Goal: Task Accomplishment & Management: Use online tool/utility

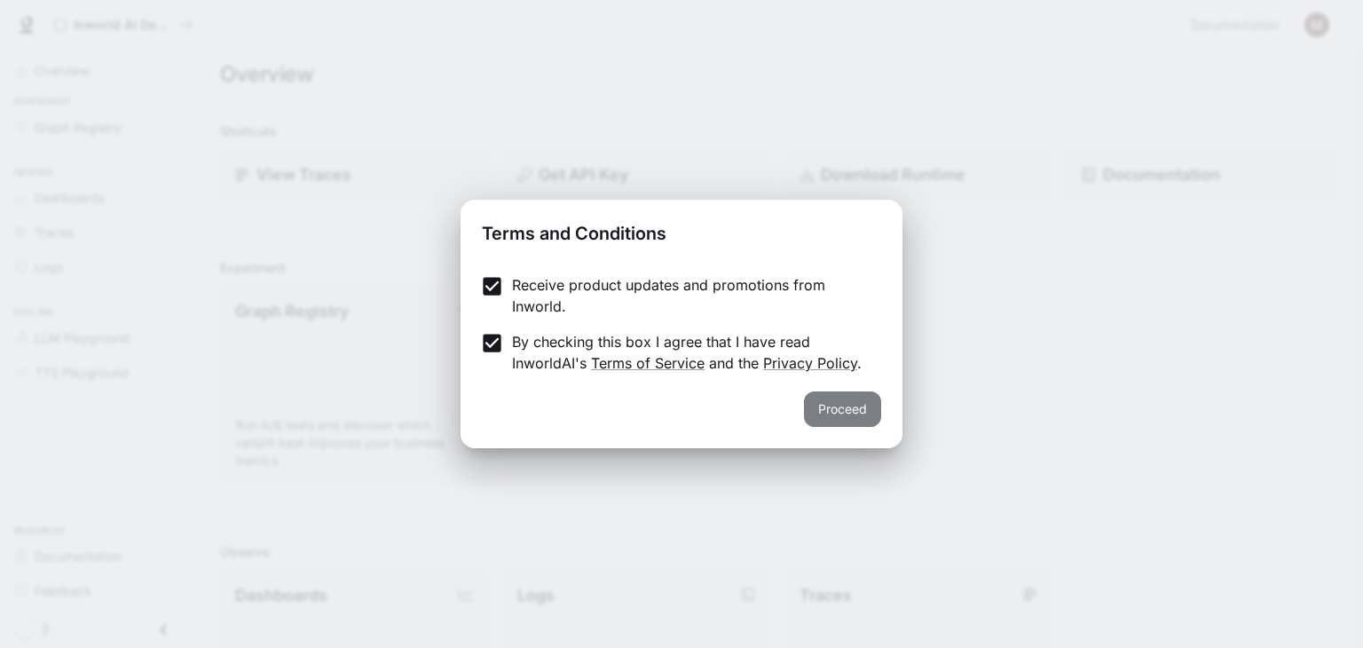
click at [830, 411] on button "Proceed" at bounding box center [842, 408] width 77 height 35
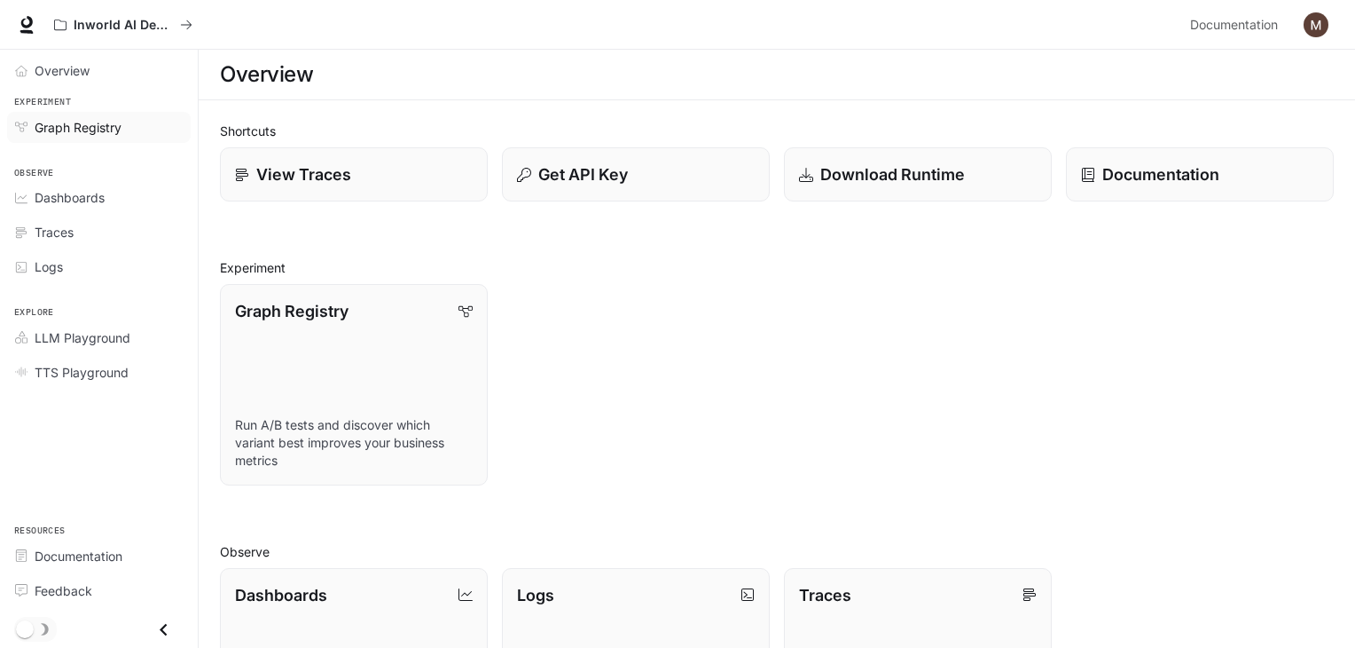
click at [85, 135] on span "Graph Registry" at bounding box center [78, 127] width 87 height 19
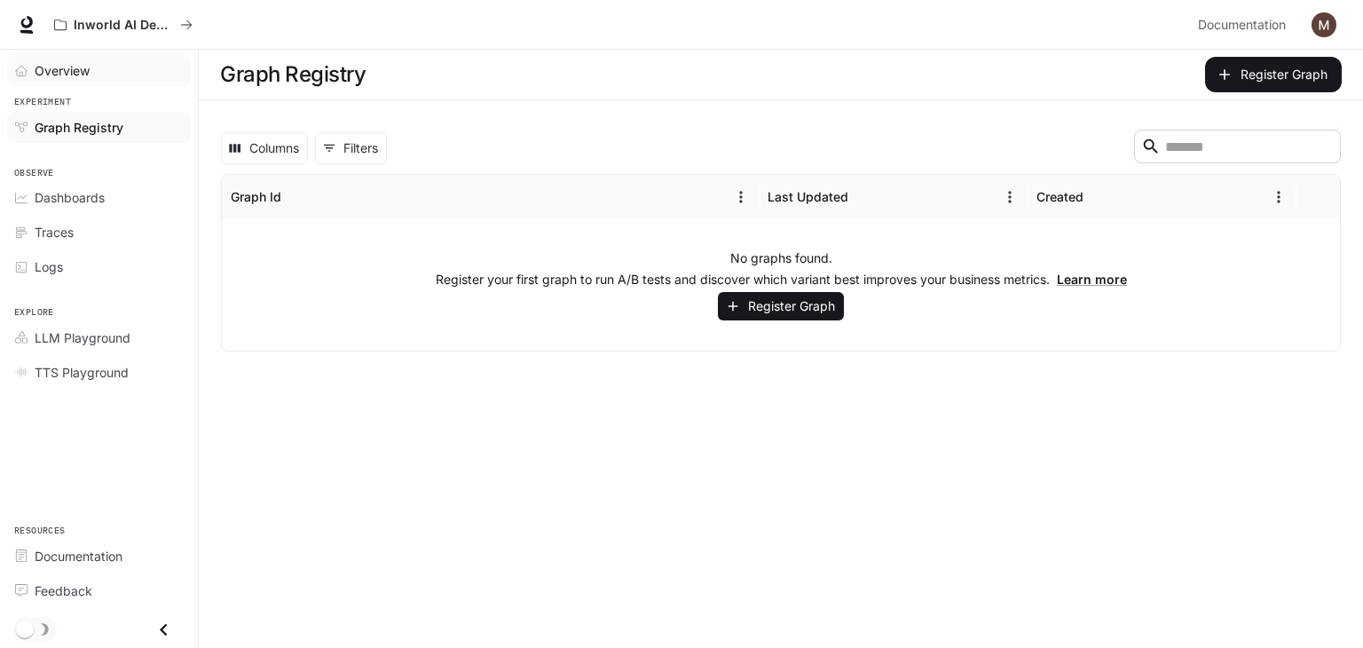
click at [35, 72] on span "Overview" at bounding box center [62, 70] width 55 height 19
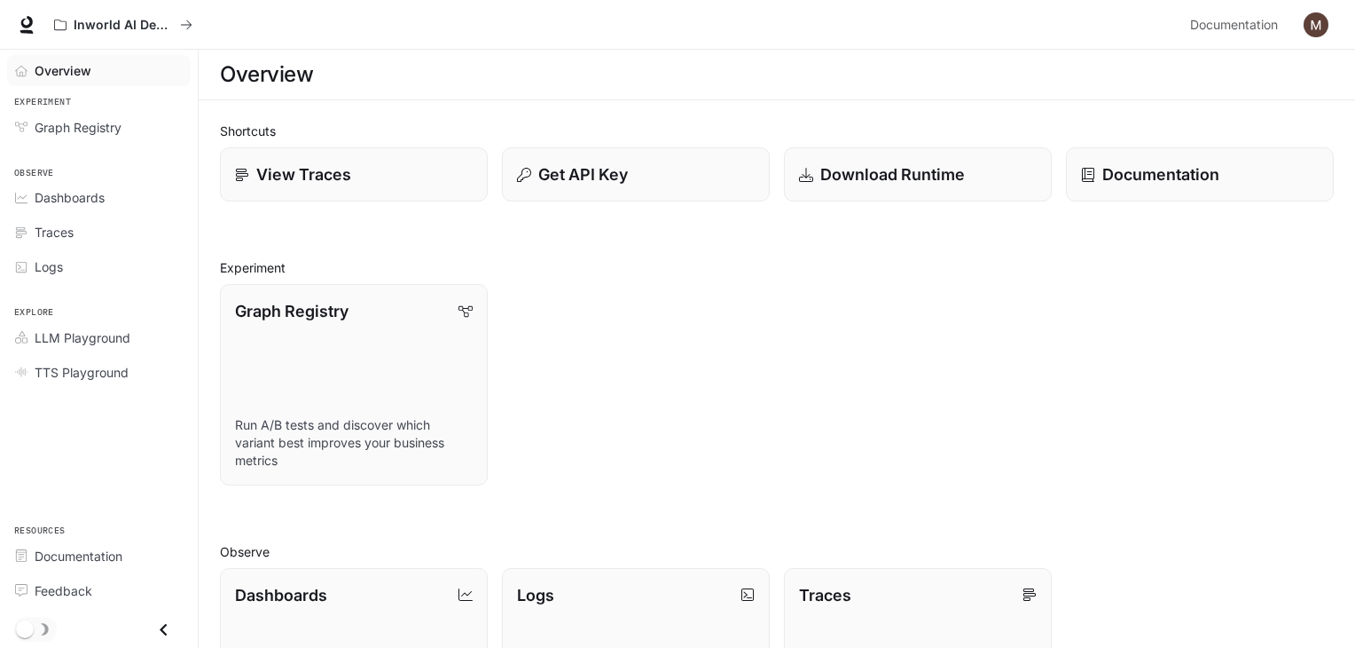
click at [699, 447] on div "Graph Registry Run A/B tests and discover which variant best improves your busi…" at bounding box center [770, 378] width 1128 height 216
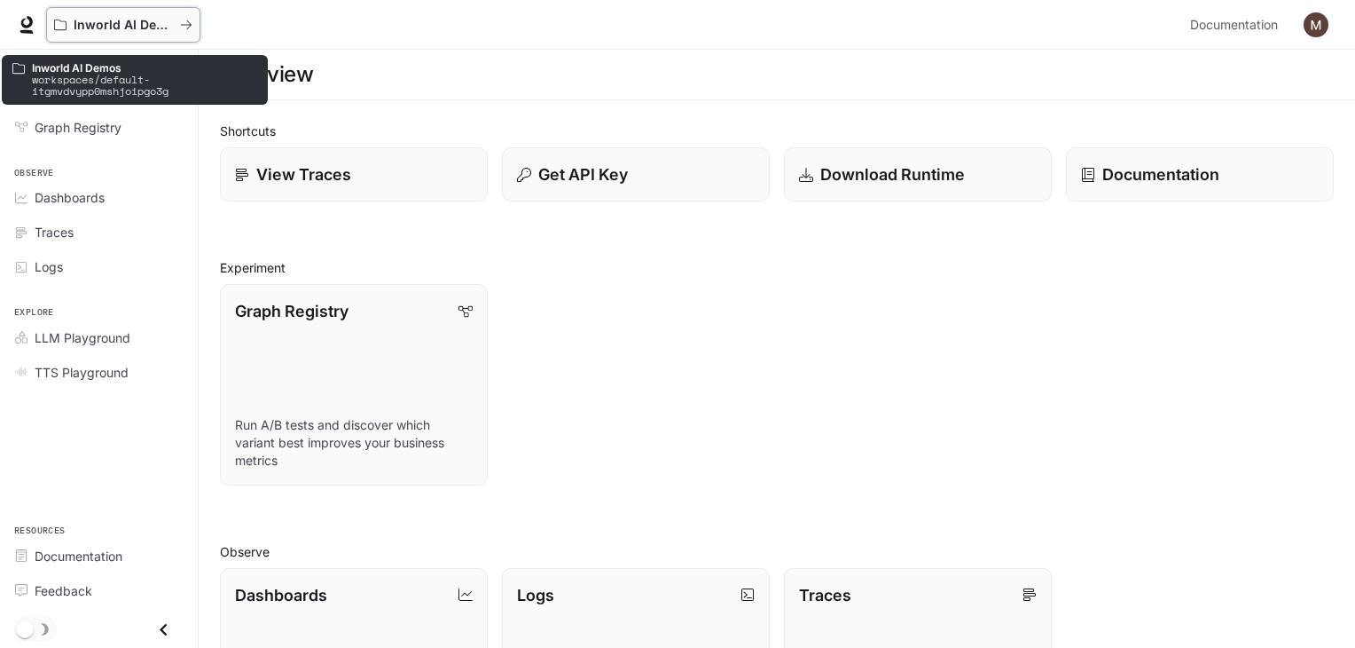
click at [184, 31] on div "Inworld AI Demos" at bounding box center [123, 25] width 138 height 15
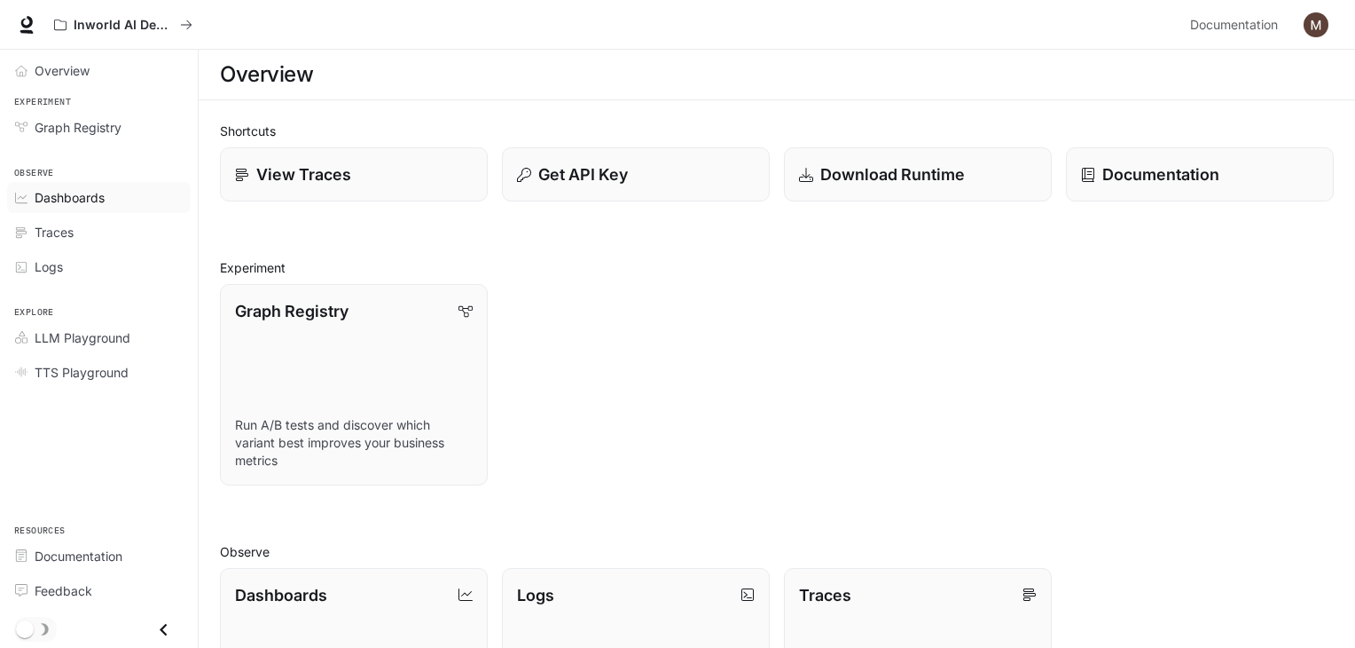
click at [87, 200] on span "Dashboards" at bounding box center [70, 197] width 70 height 19
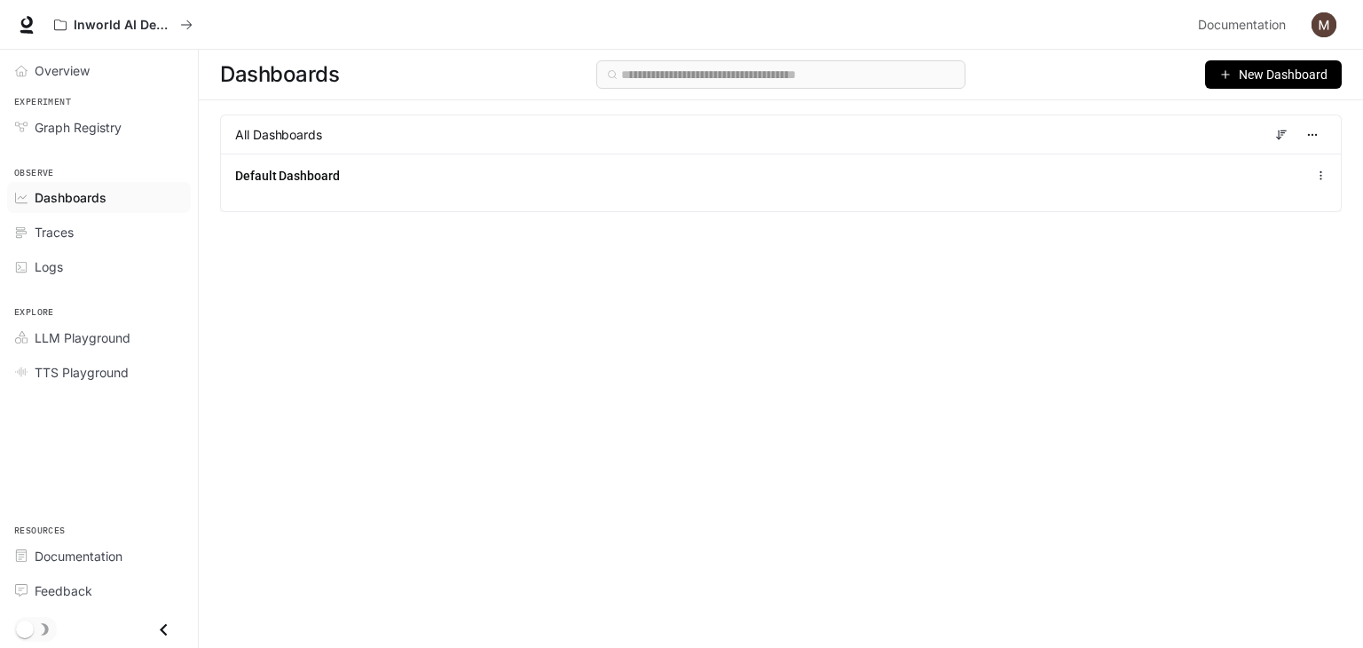
click at [440, 29] on div "Inworld AI Demos" at bounding box center [618, 24] width 1144 height 35
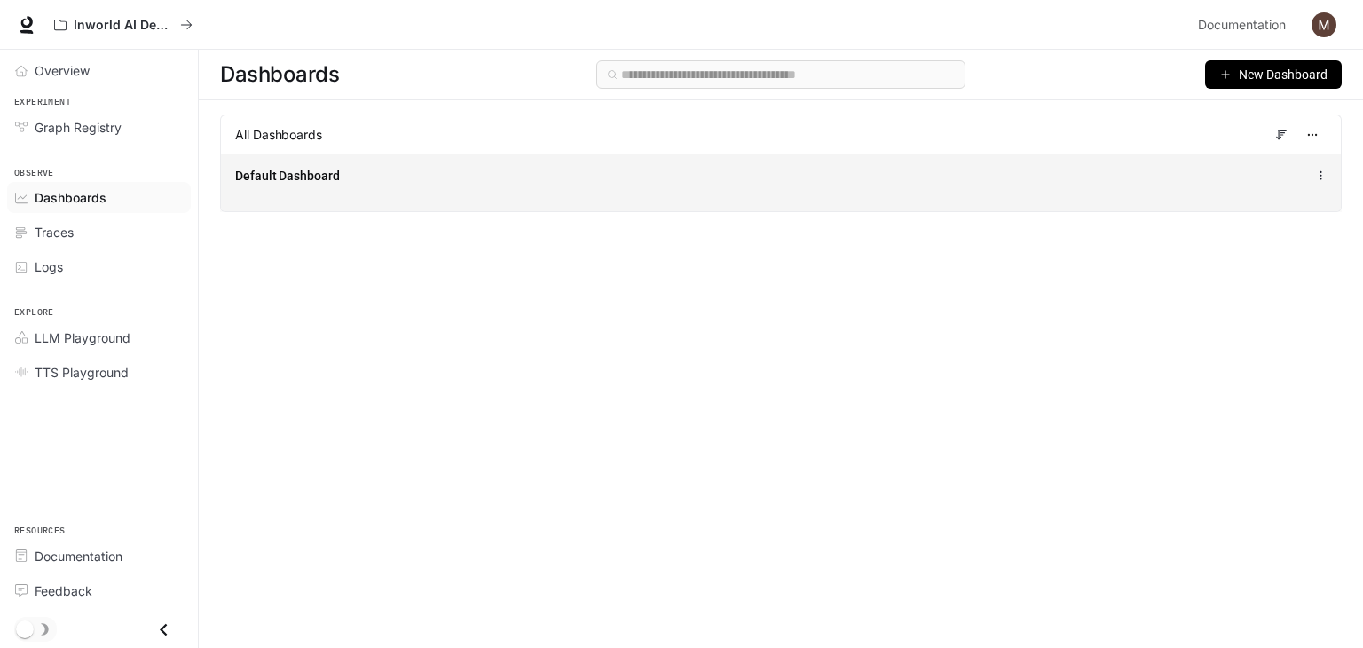
click at [258, 193] on div "Default Dashboard" at bounding box center [781, 182] width 1120 height 58
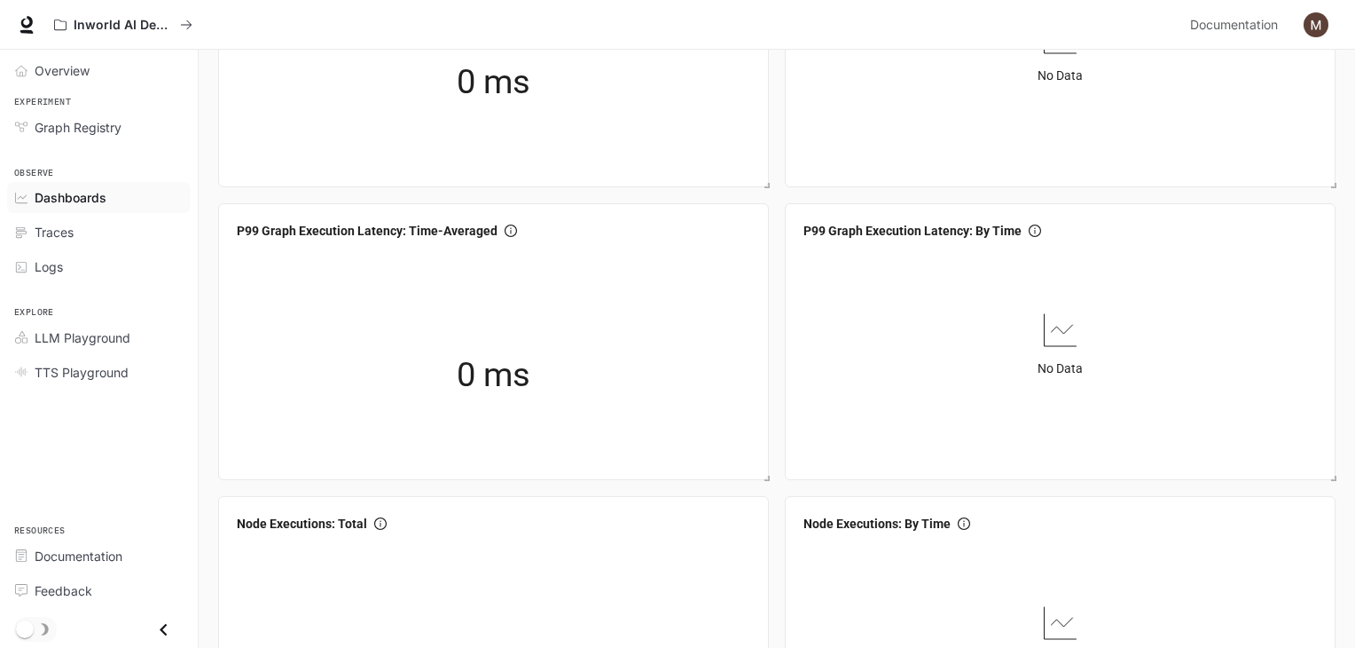
scroll to position [514, 0]
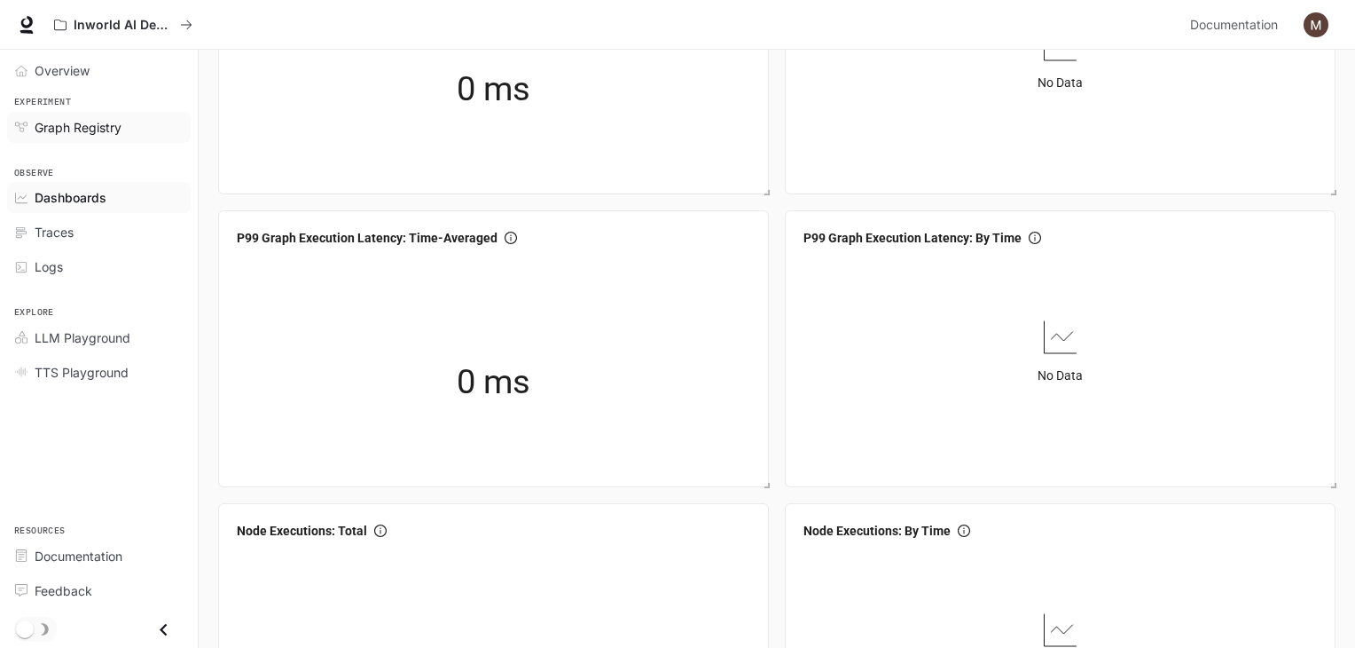
click at [83, 127] on span "Graph Registry" at bounding box center [78, 127] width 87 height 19
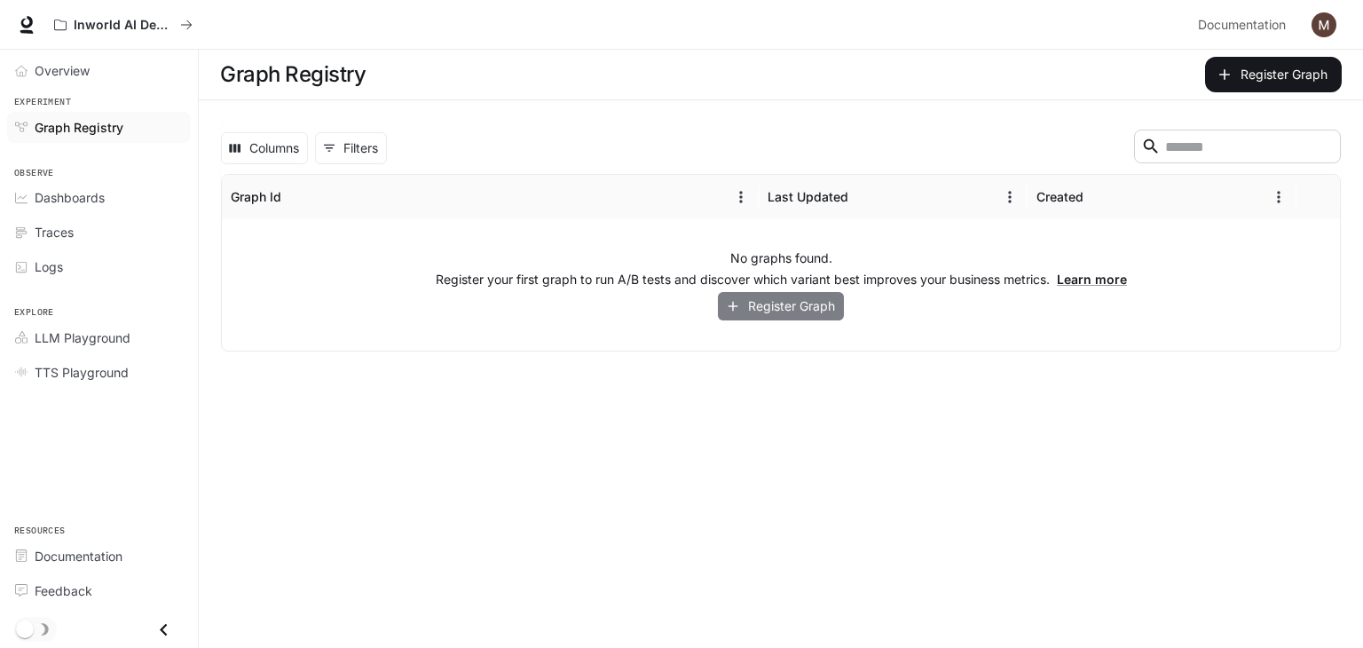
click at [812, 310] on button "Register Graph" at bounding box center [781, 306] width 126 height 29
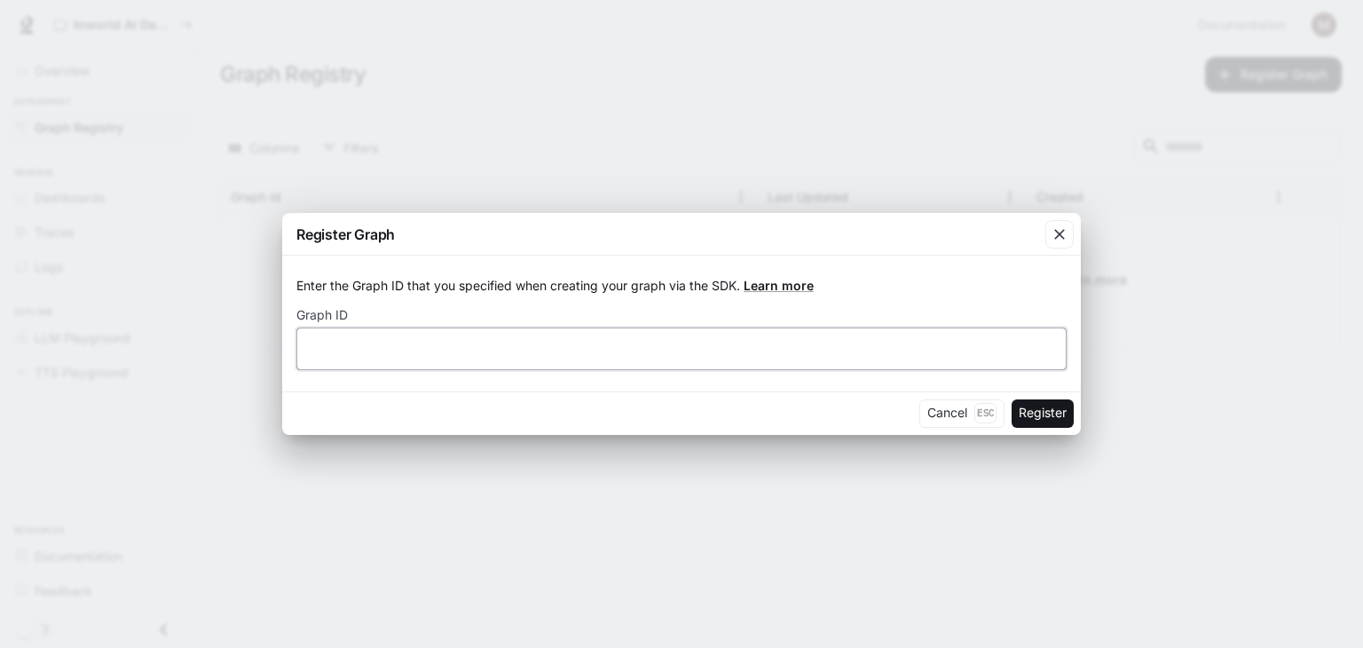
click at [727, 340] on input "text" at bounding box center [681, 348] width 768 height 18
type input "**"
click at [1032, 413] on button "Register" at bounding box center [1042, 413] width 62 height 28
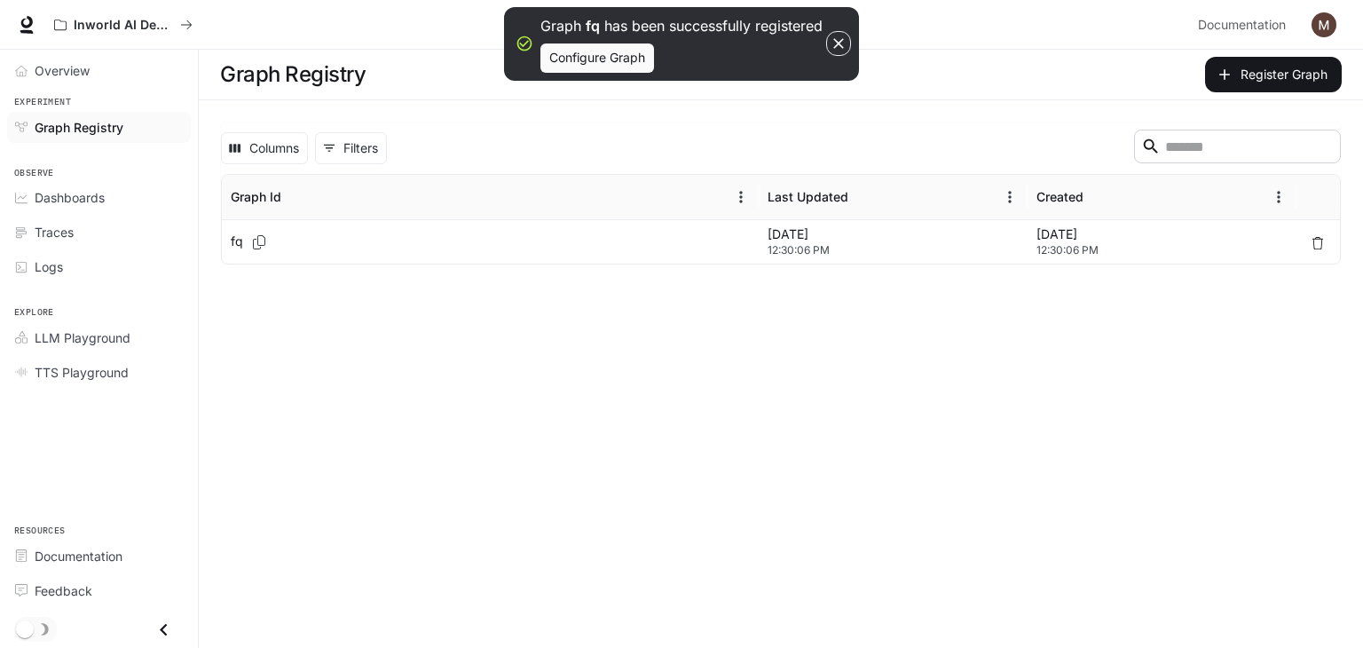
click at [979, 243] on span "12:30:06 PM" at bounding box center [892, 250] width 251 height 18
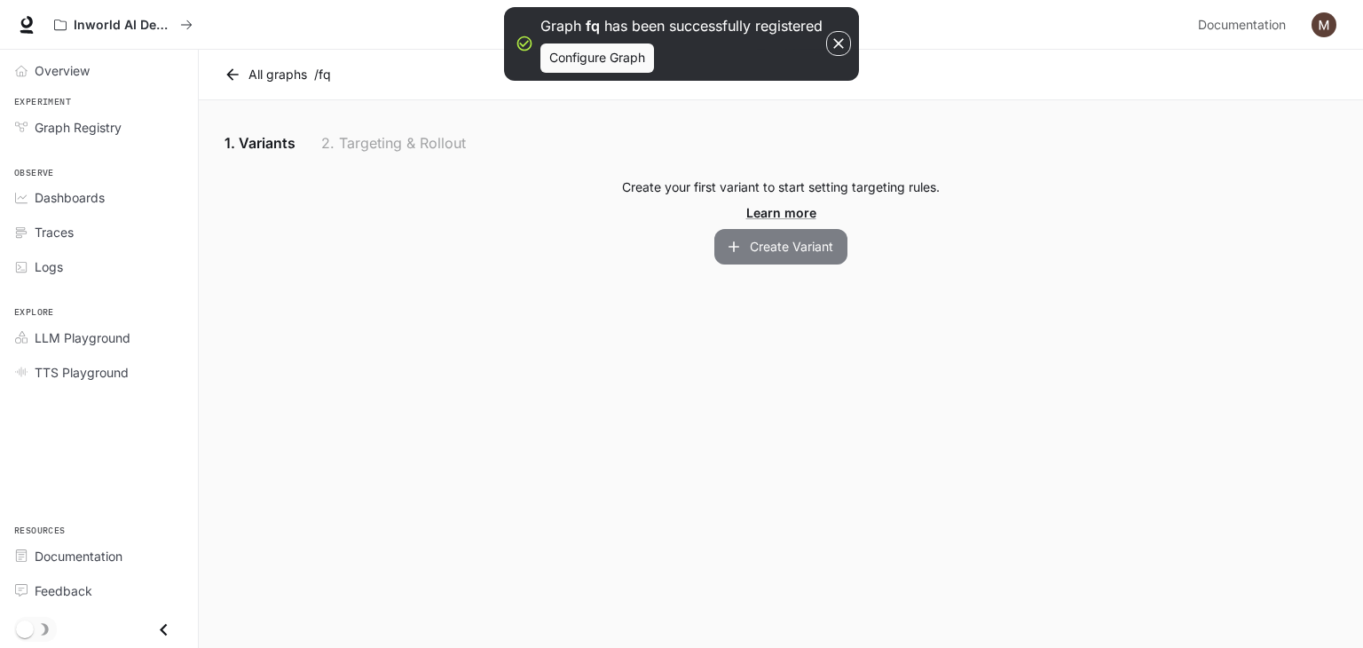
click at [782, 241] on button "Create Variant" at bounding box center [780, 246] width 133 height 35
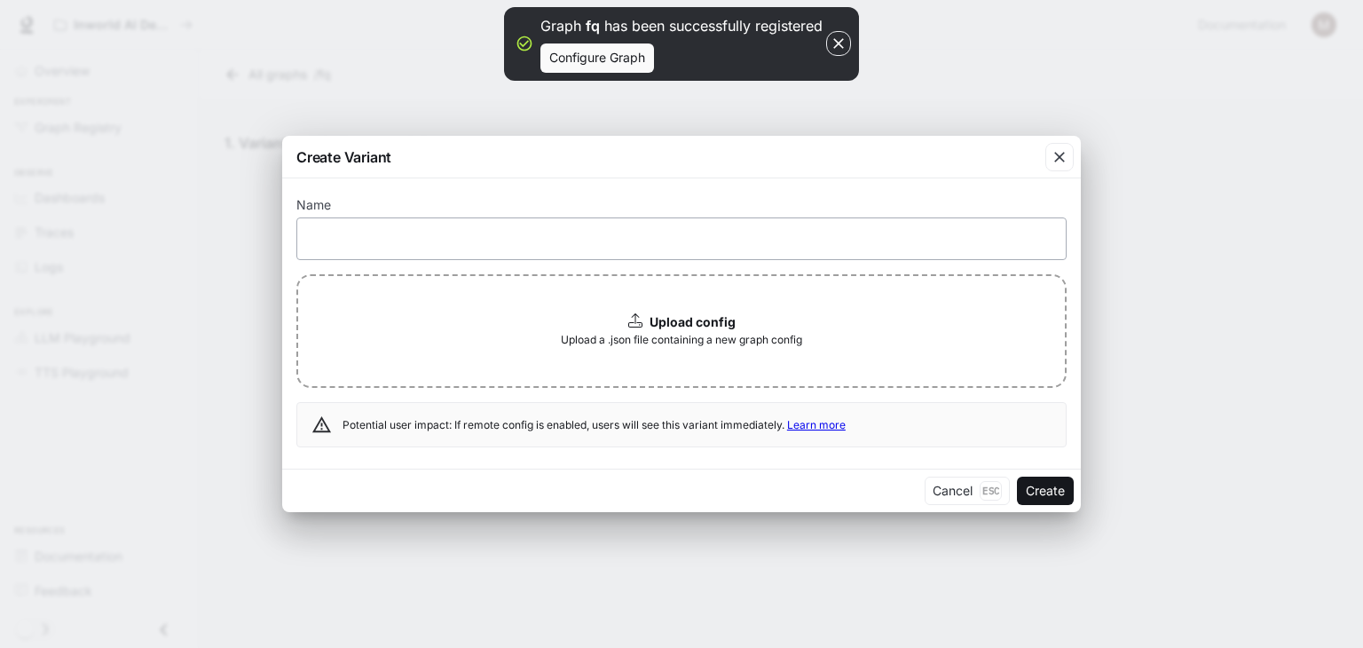
click at [681, 249] on div "​" at bounding box center [681, 238] width 770 height 43
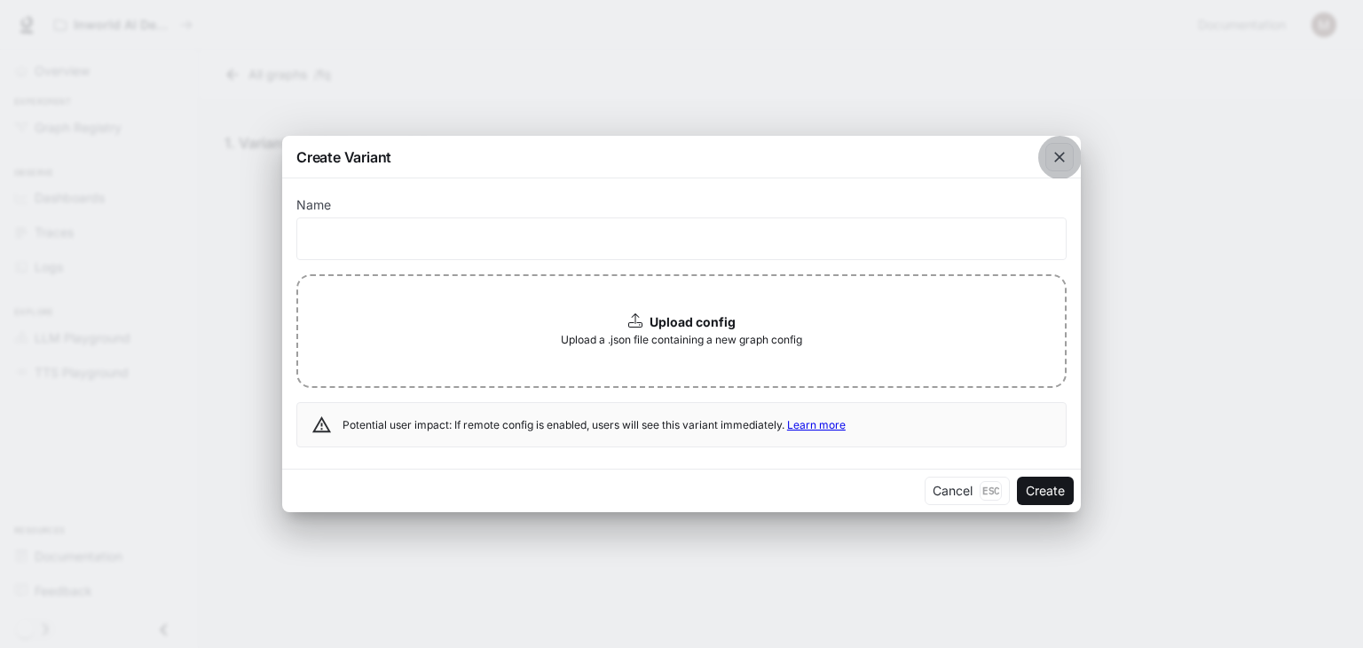
click at [1050, 164] on icon "button" at bounding box center [1059, 157] width 18 height 18
